Goal: Information Seeking & Learning: Find specific fact

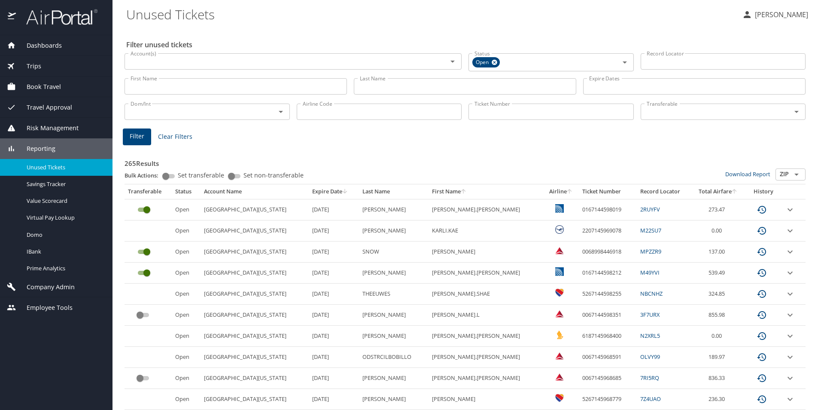
scroll to position [129, 0]
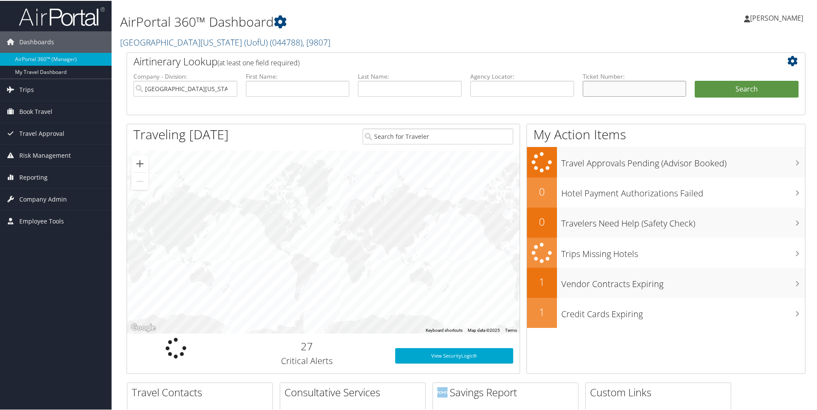
click at [595, 87] on input "text" at bounding box center [635, 88] width 104 height 16
paste input "6187145968400"
type input "6187145968400"
click at [695, 80] on button "Search" at bounding box center [747, 88] width 104 height 17
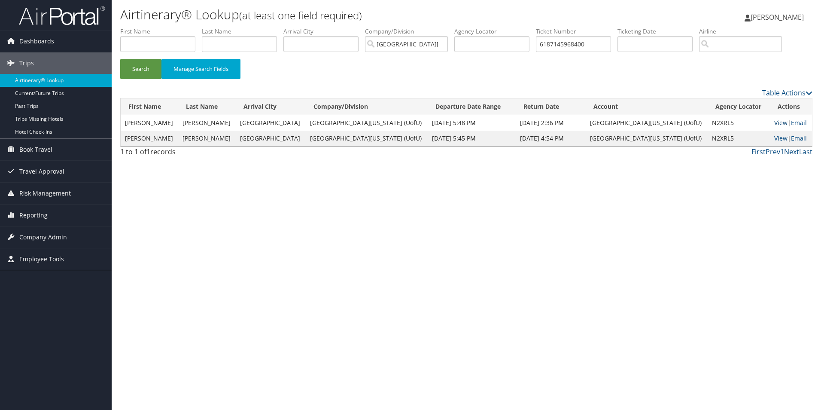
click at [774, 124] on link "View" at bounding box center [780, 122] width 13 height 8
drag, startPoint x: 599, startPoint y: 40, endPoint x: 515, endPoint y: 40, distance: 84.6
click at [515, 27] on ul "First Name Last Name Departure City Arrival City Company/Division University Of…" at bounding box center [466, 27] width 692 height 0
paste input "0067145968591"
click at [127, 70] on button "Search" at bounding box center [140, 69] width 41 height 20
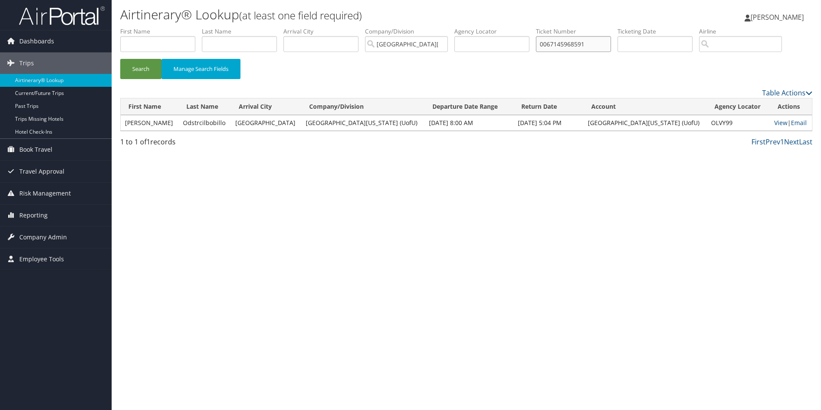
drag, startPoint x: 595, startPoint y: 44, endPoint x: 518, endPoint y: 39, distance: 77.4
click at [518, 27] on ul "First Name Last Name Departure City Arrival City Company/Division University Of…" at bounding box center [466, 27] width 692 height 0
paste input "685"
type input "0067145968685"
click at [148, 67] on button "Search" at bounding box center [140, 69] width 41 height 20
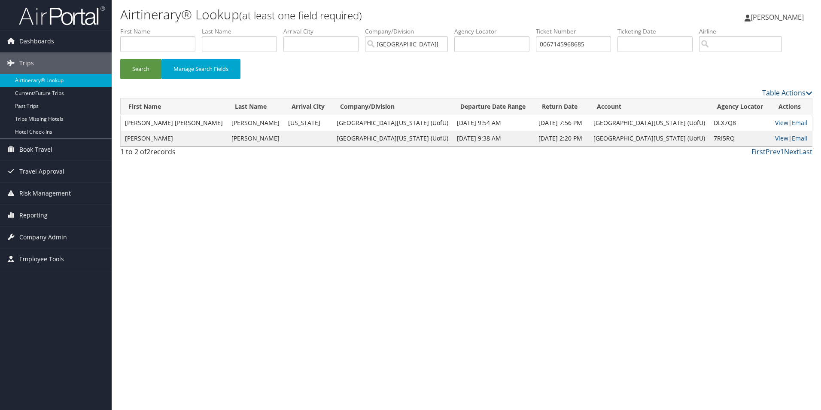
click at [775, 120] on link "View" at bounding box center [781, 122] width 13 height 8
click at [775, 139] on link "View" at bounding box center [781, 138] width 13 height 8
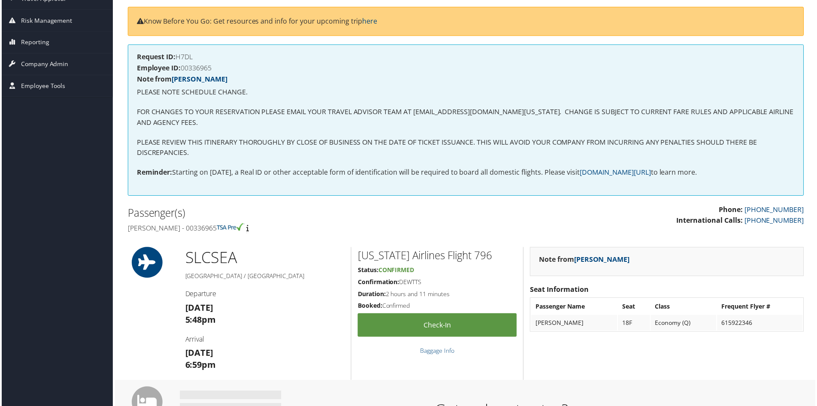
scroll to position [129, 0]
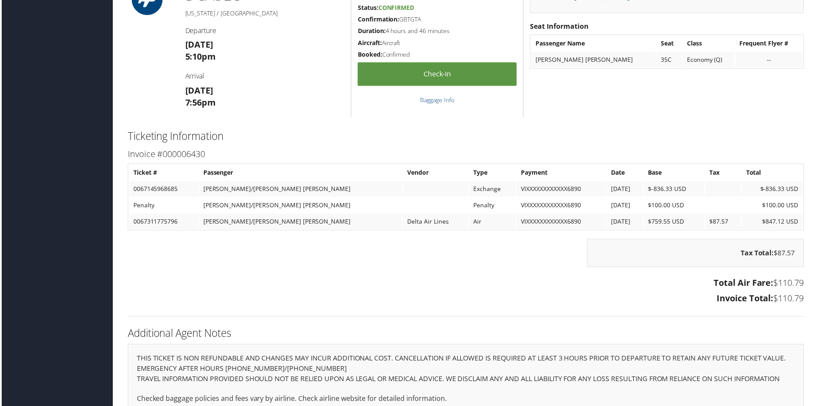
scroll to position [585, 0]
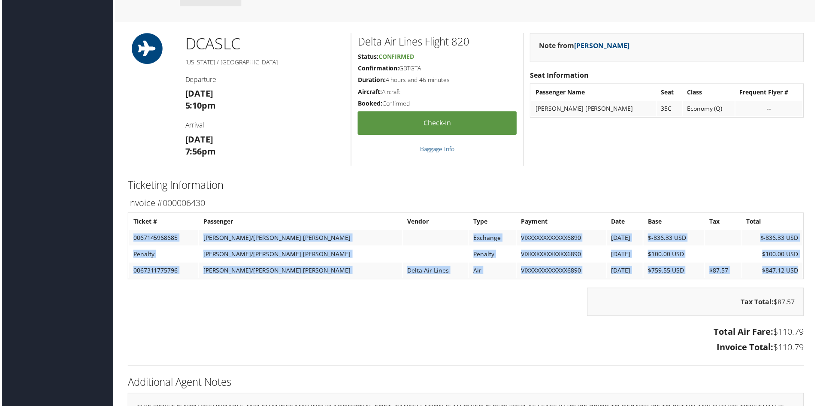
drag, startPoint x: 799, startPoint y: 271, endPoint x: 130, endPoint y: 237, distance: 669.2
click at [130, 237] on tbody "Ticket # Passenger Vendor Type Payment Date Base Tax Total 0067145968685 MUIR/A…" at bounding box center [466, 247] width 677 height 64
copy tbody "0067145968685 MUIR/ALEXANDRA HEIDI Exchange VIXXXXXXXXXXXX6890 10/2/2025 $-836.…"
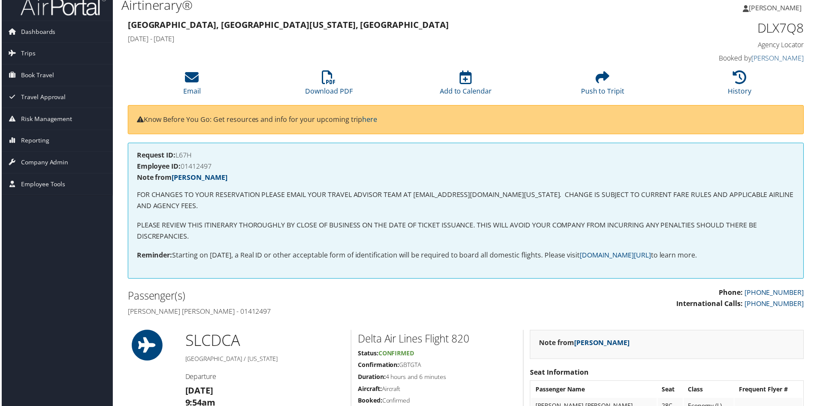
scroll to position [0, 0]
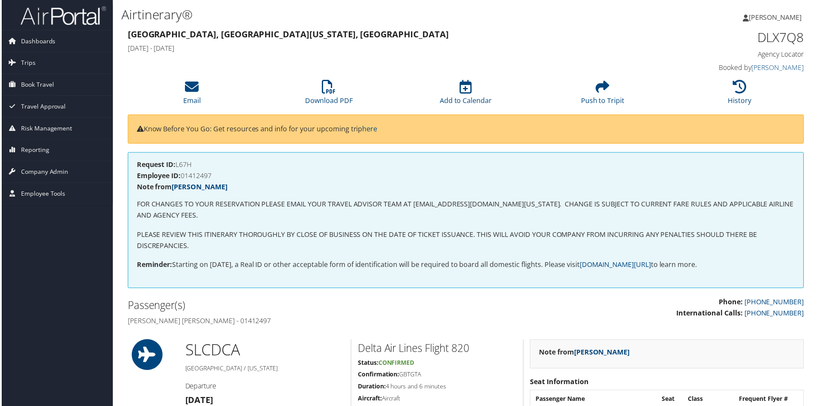
click at [181, 166] on h4 "Request ID: L67H" at bounding box center [466, 165] width 661 height 7
copy h4 "L67H"
click at [198, 178] on h4 "Employee ID: 01412497" at bounding box center [466, 176] width 661 height 7
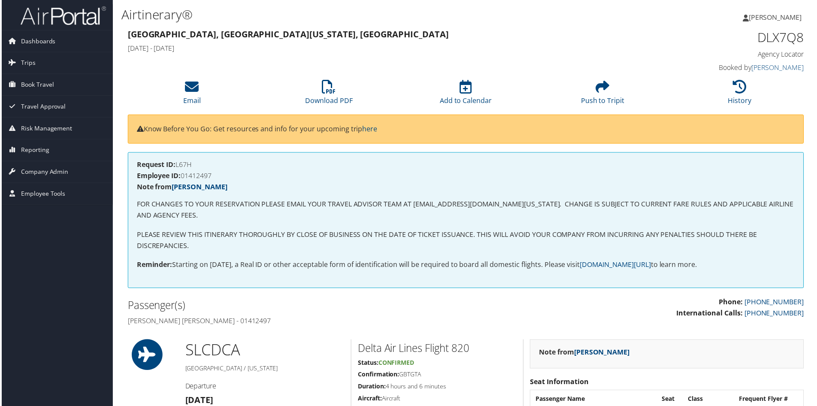
copy h4 "01412497"
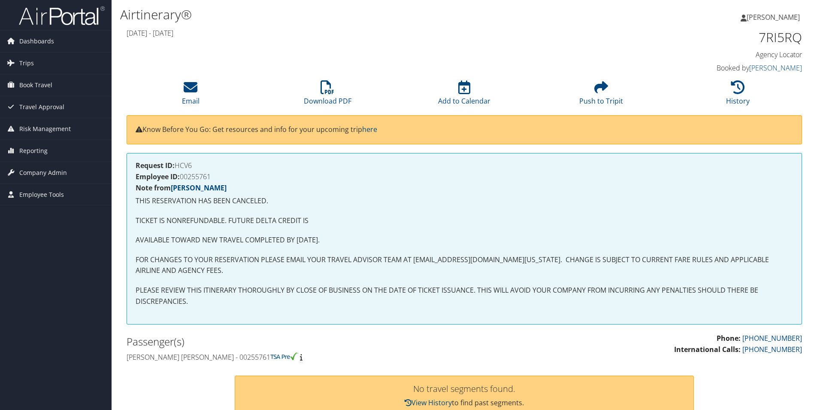
scroll to position [219, 0]
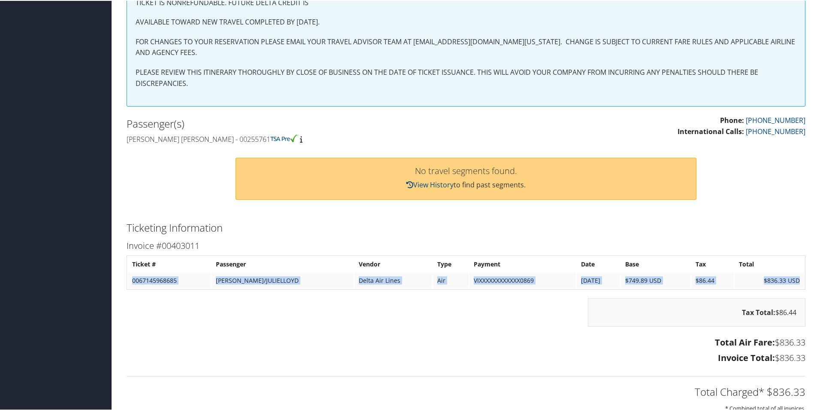
click at [132, 281] on tr "0067145968685 [PERSON_NAME]/JULIELLOYD Delta Air Lines Air VIXXXXXXXXXXXX0869 […" at bounding box center [466, 279] width 677 height 15
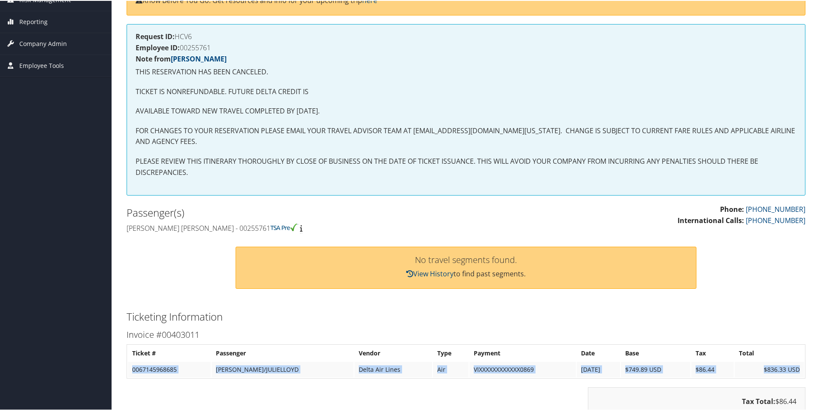
scroll to position [0, 0]
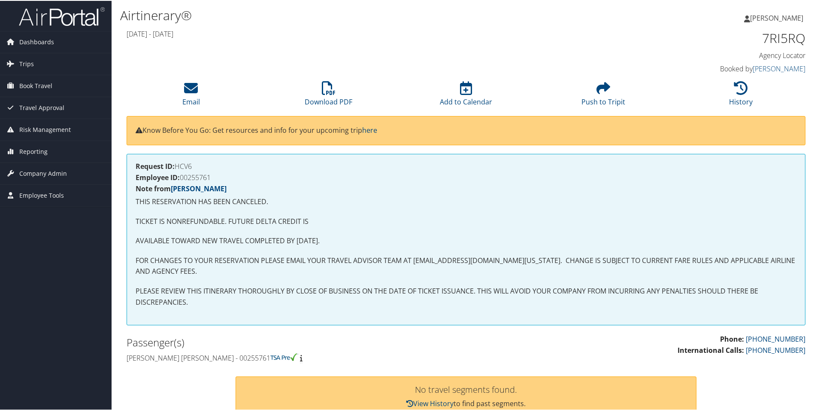
click at [185, 165] on h4 "Request ID: HCV6" at bounding box center [466, 165] width 661 height 7
copy h4 "HCV6"
click at [206, 178] on h4 "Employee ID: 00255761" at bounding box center [466, 176] width 661 height 7
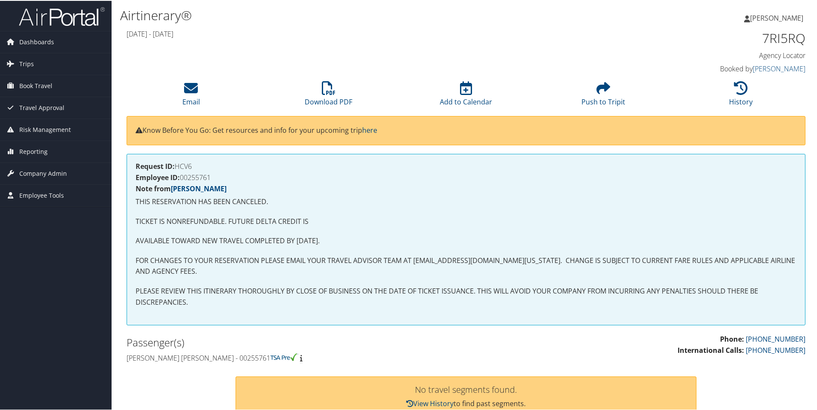
copy h4 "00255761"
